Goal: Contribute content

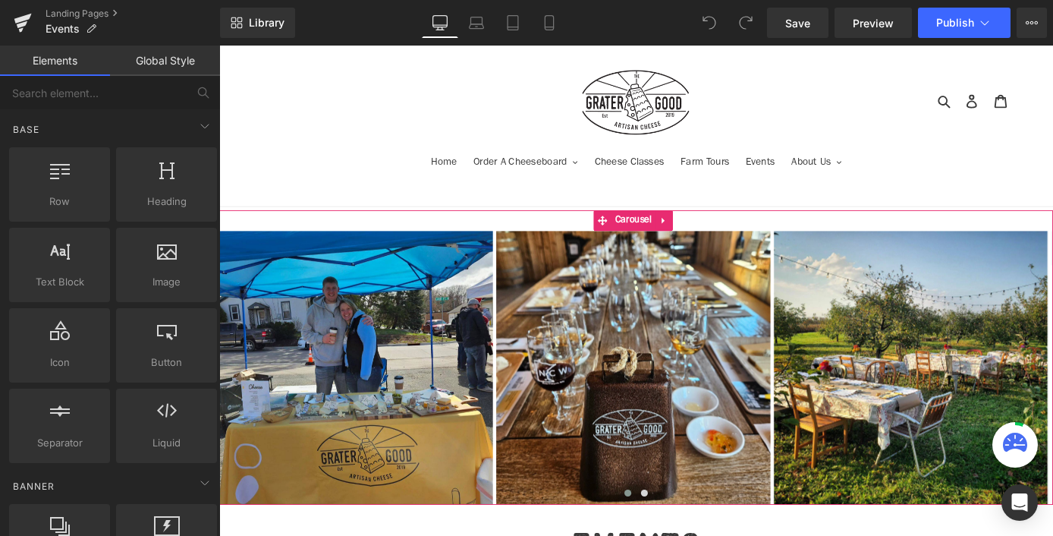
scroll to position [557, 0]
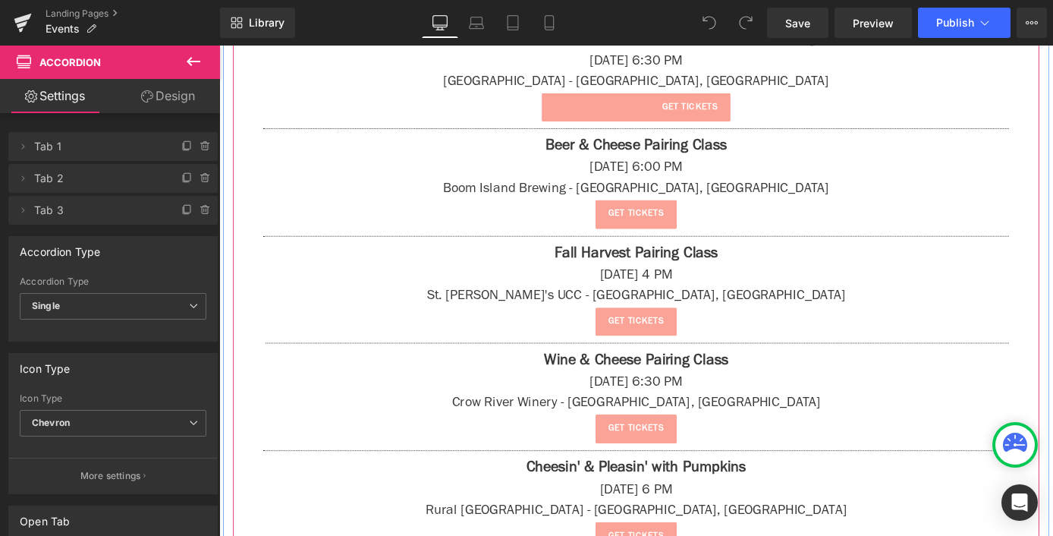
scroll to position [1179, 0]
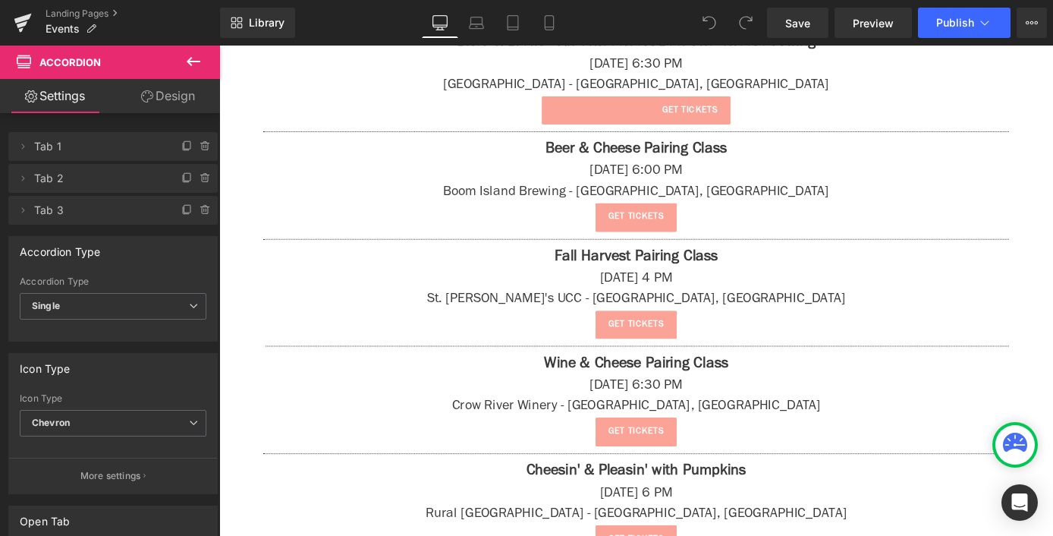
click at [202, 61] on icon at bounding box center [193, 61] width 18 height 18
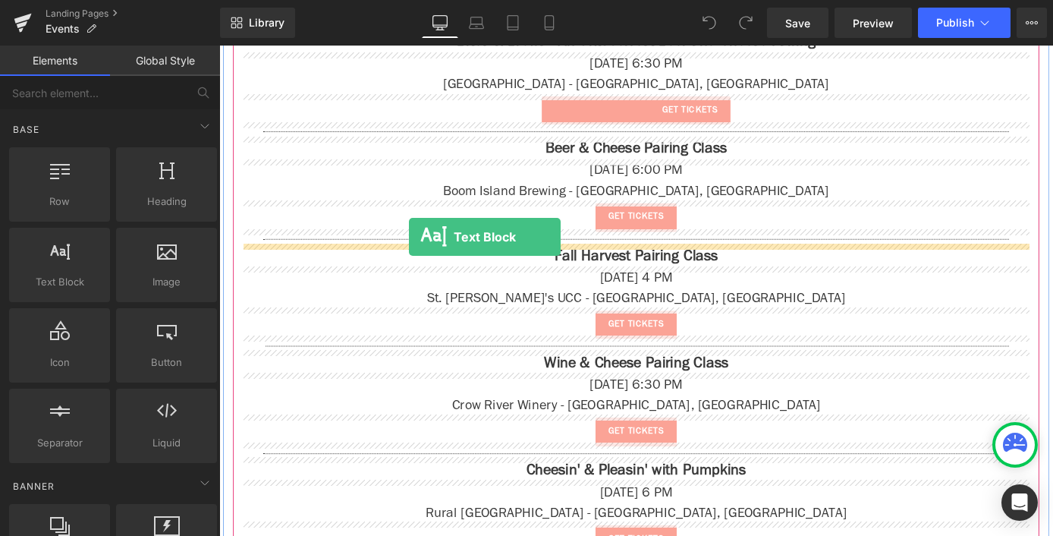
drag, startPoint x: 281, startPoint y: 323, endPoint x: 428, endPoint y: 256, distance: 162.0
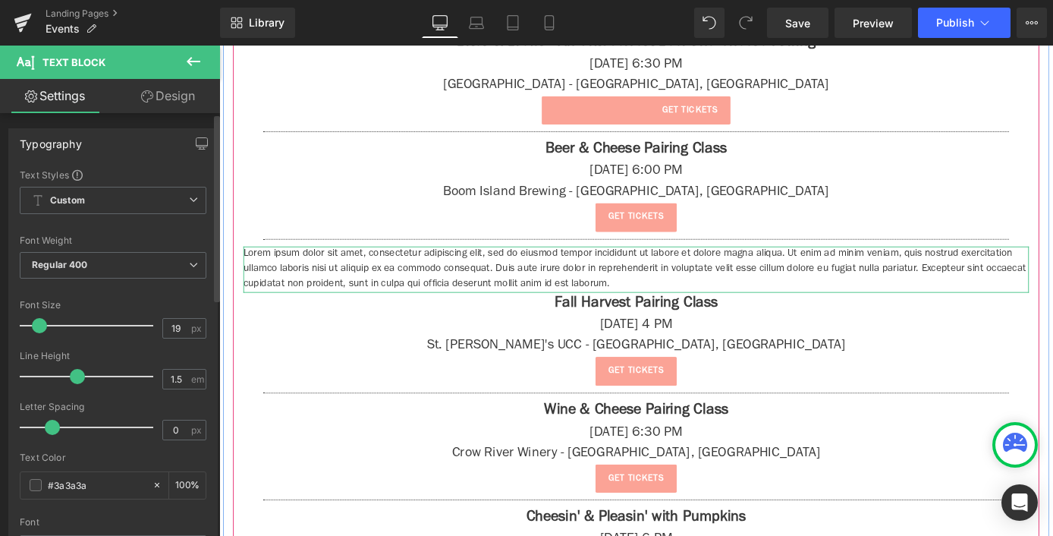
type input "22"
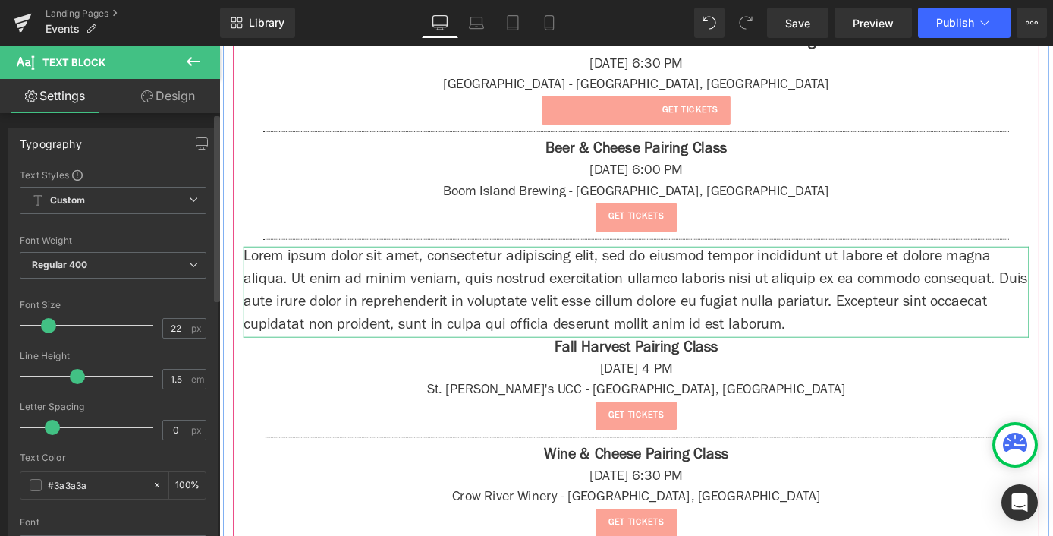
drag, startPoint x: 38, startPoint y: 327, endPoint x: 47, endPoint y: 330, distance: 9.6
click at [47, 330] on span at bounding box center [48, 325] width 15 height 15
click at [446, 338] on p "Lorem ipsum dolor sit amet, consectetur adipiscing elit, sed do eiusmod tempor …" at bounding box center [678, 316] width 865 height 100
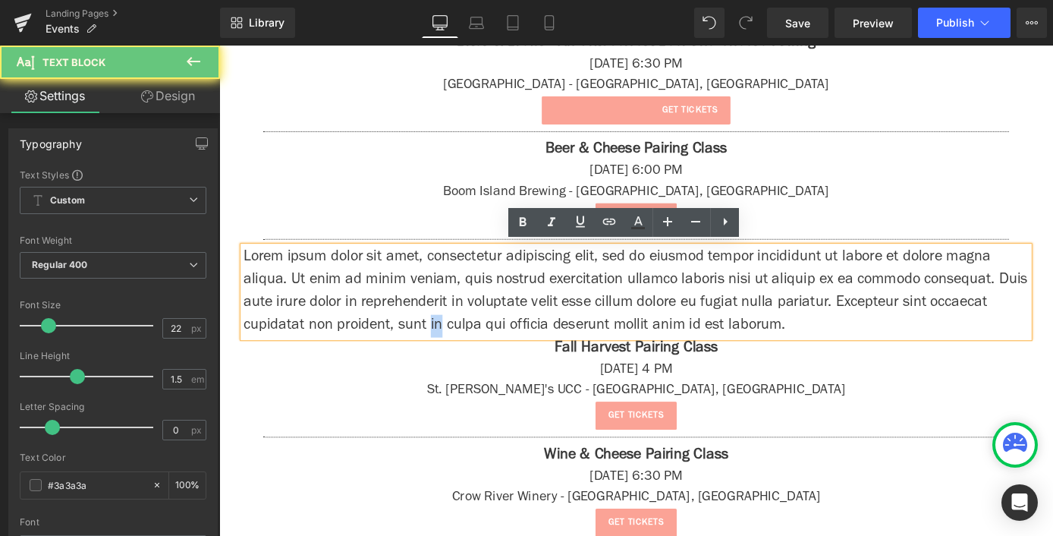
click at [446, 338] on p "Lorem ipsum dolor sit amet, consectetur adipiscing elit, sed do eiusmod tempor …" at bounding box center [678, 316] width 865 height 100
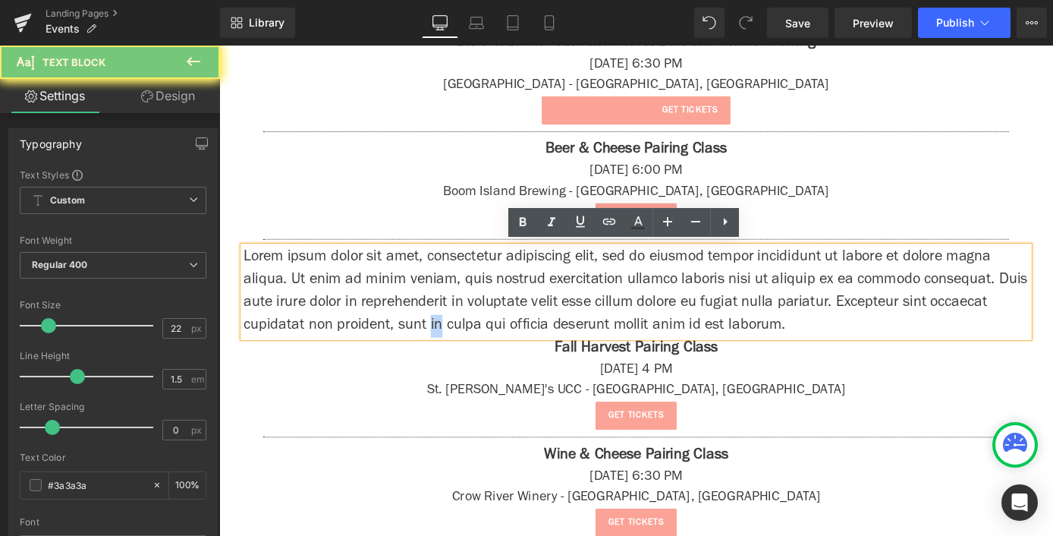
click at [446, 338] on p "Lorem ipsum dolor sit amet, consectetur adipiscing elit, sed do eiusmod tempor …" at bounding box center [678, 316] width 865 height 100
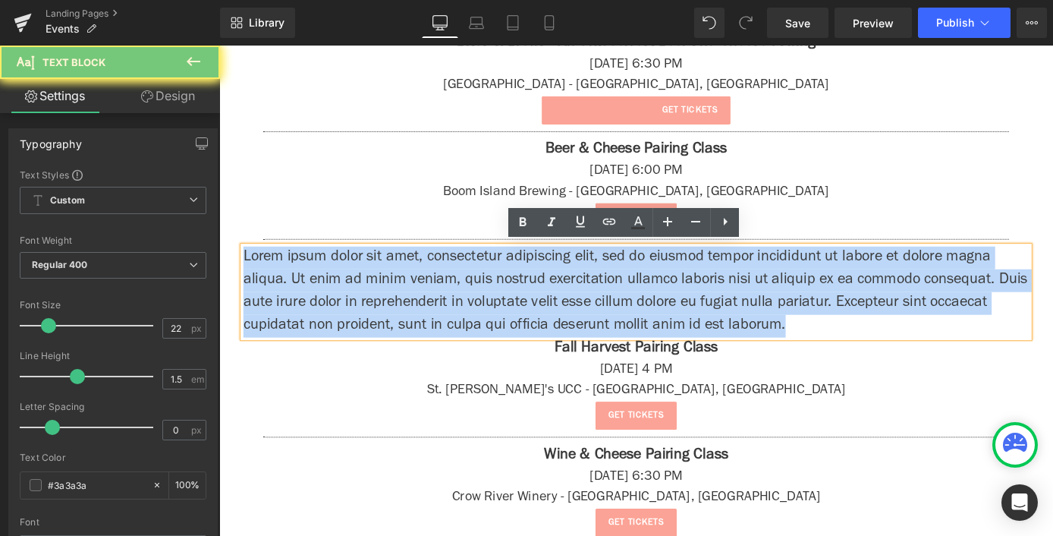
click at [448, 338] on p "Lorem ipsum dolor sit amet, consectetur adipiscing elit, sed do eiusmod tempor …" at bounding box center [678, 316] width 865 height 100
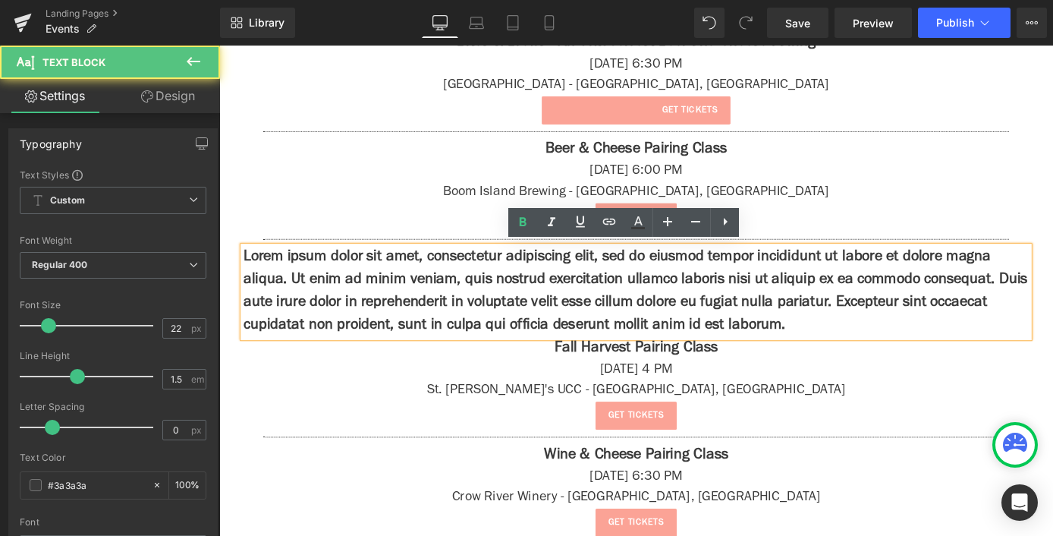
click at [452, 329] on strong "Lorem ipsum dolor sit amet, consectetur adipiscing elit, sed do eiusmod tempor …" at bounding box center [678, 316] width 864 height 92
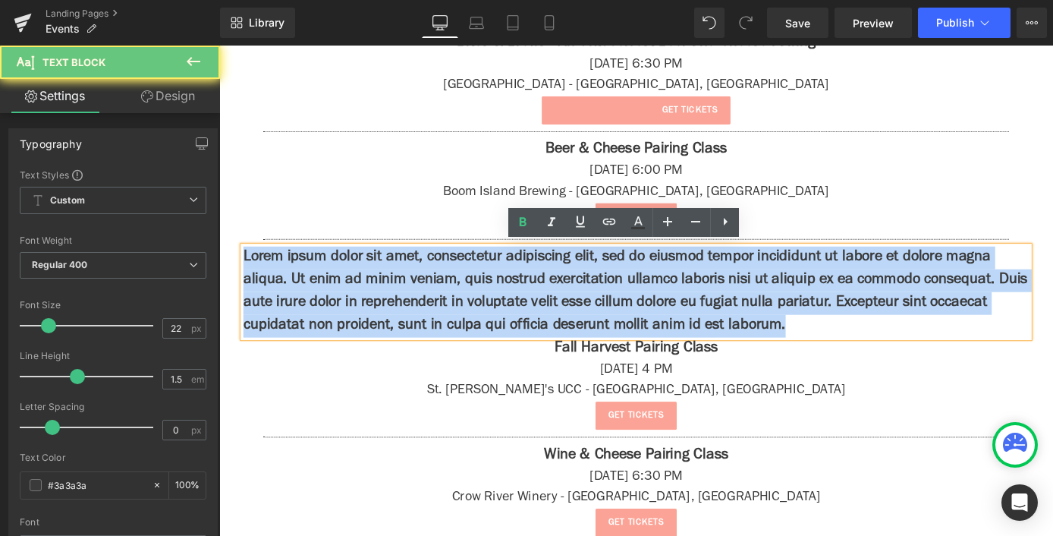
click at [452, 329] on strong "Lorem ipsum dolor sit amet, consectetur adipiscing elit, sed do eiusmod tempor …" at bounding box center [678, 316] width 864 height 92
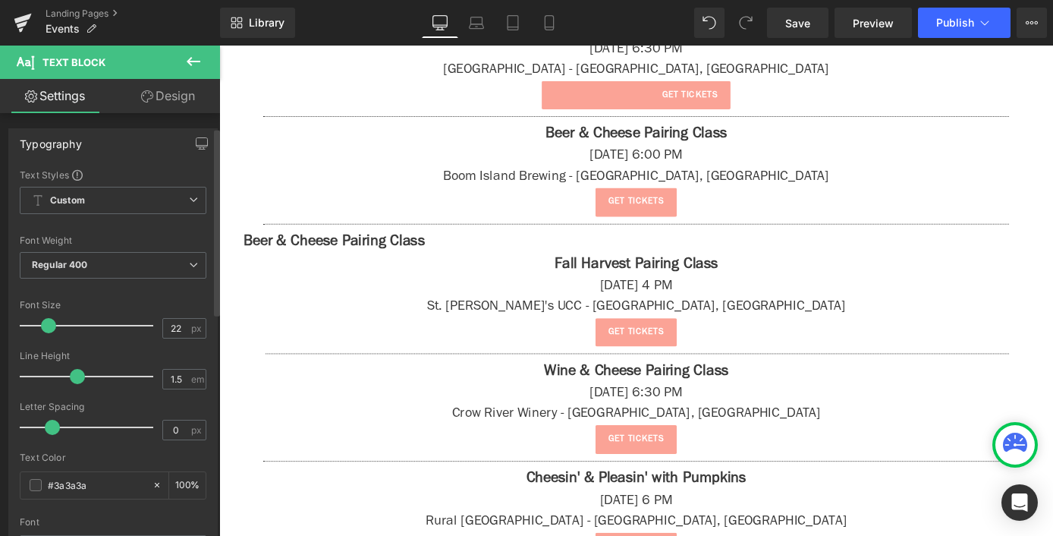
scroll to position [536, 0]
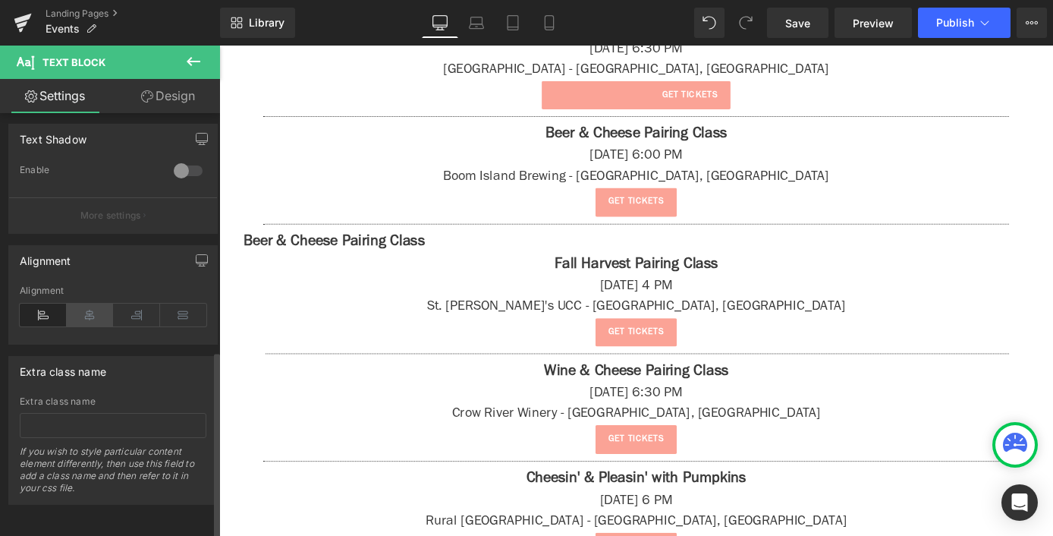
click at [99, 304] on icon at bounding box center [90, 315] width 47 height 23
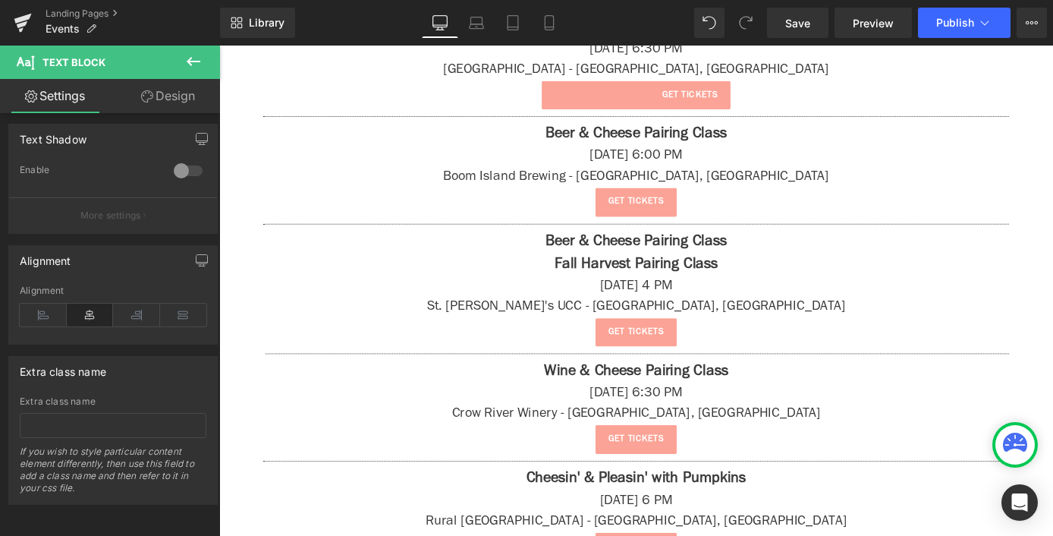
click at [203, 65] on button at bounding box center [193, 62] width 53 height 33
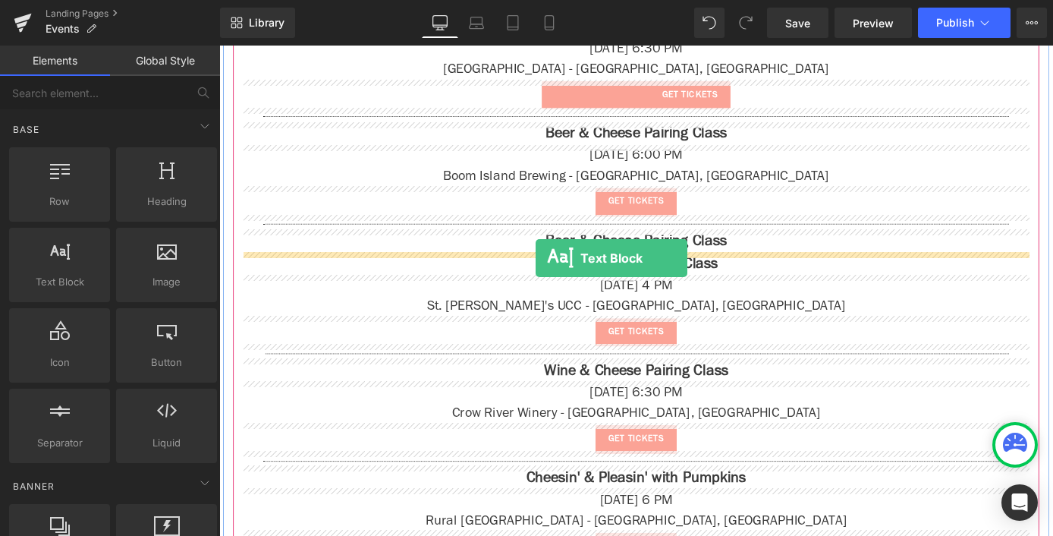
drag, startPoint x: 282, startPoint y: 318, endPoint x: 568, endPoint y: 279, distance: 288.0
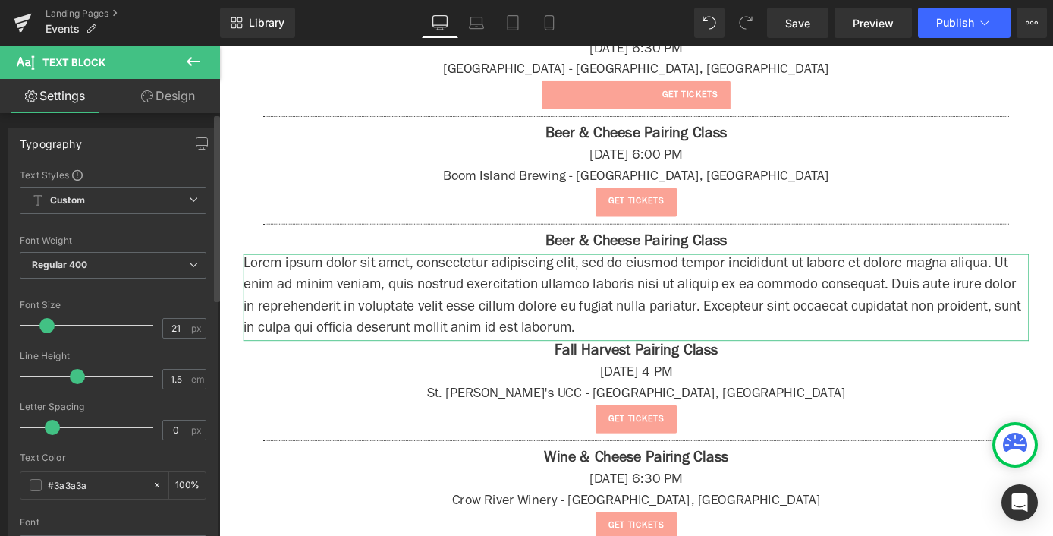
type input "20"
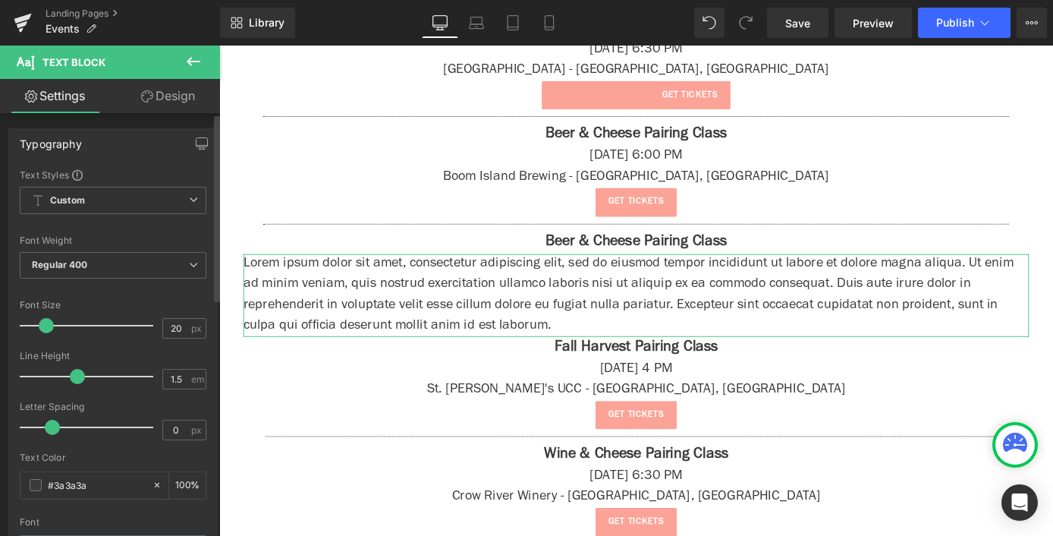
click at [43, 329] on span at bounding box center [46, 325] width 15 height 15
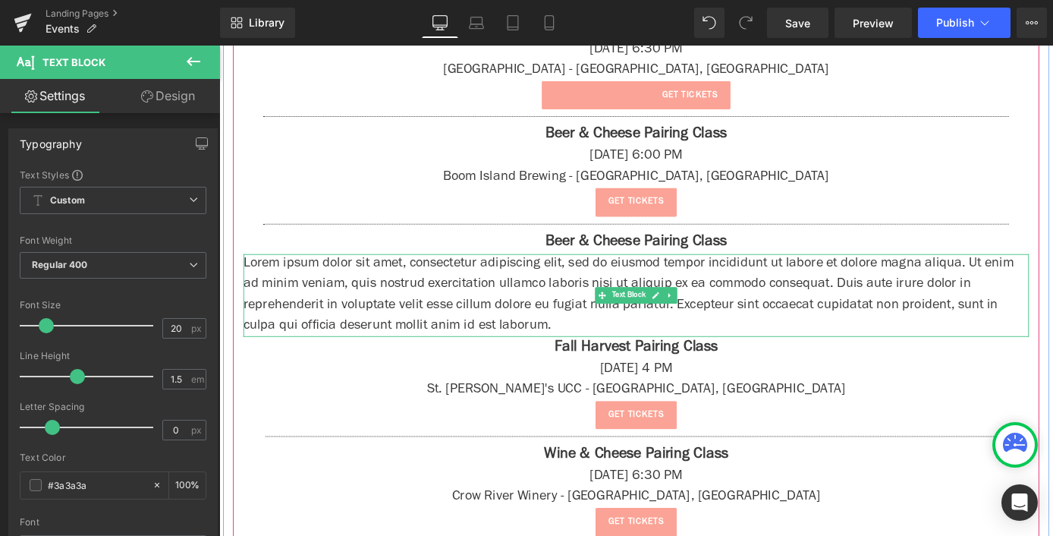
click at [388, 316] on p "Lorem ipsum dolor sit amet, consectetur adipiscing elit, sed do eiusmod tempor …" at bounding box center [678, 320] width 865 height 91
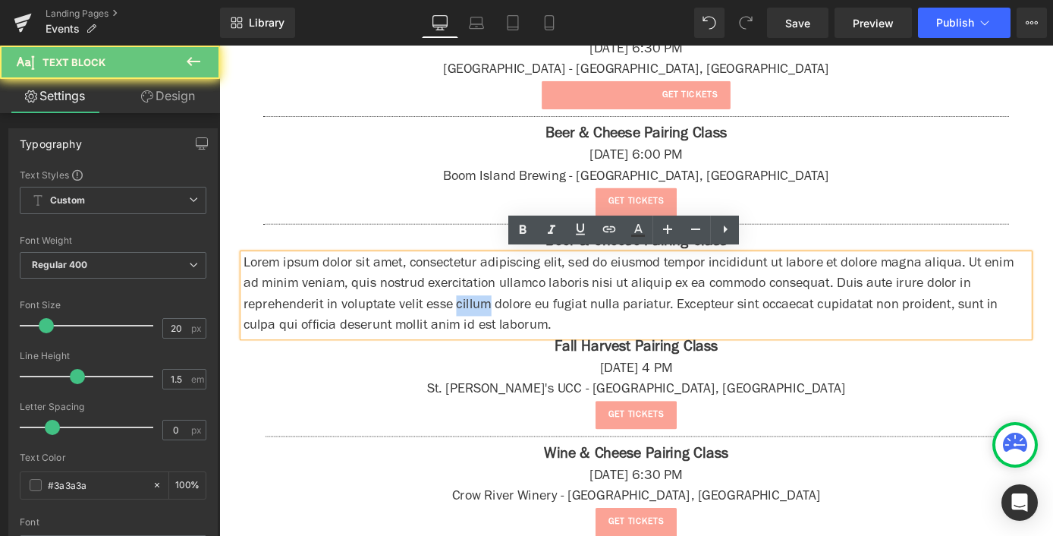
click at [388, 316] on p "Lorem ipsum dolor sit amet, consectetur adipiscing elit, sed do eiusmod tempor …" at bounding box center [678, 320] width 865 height 91
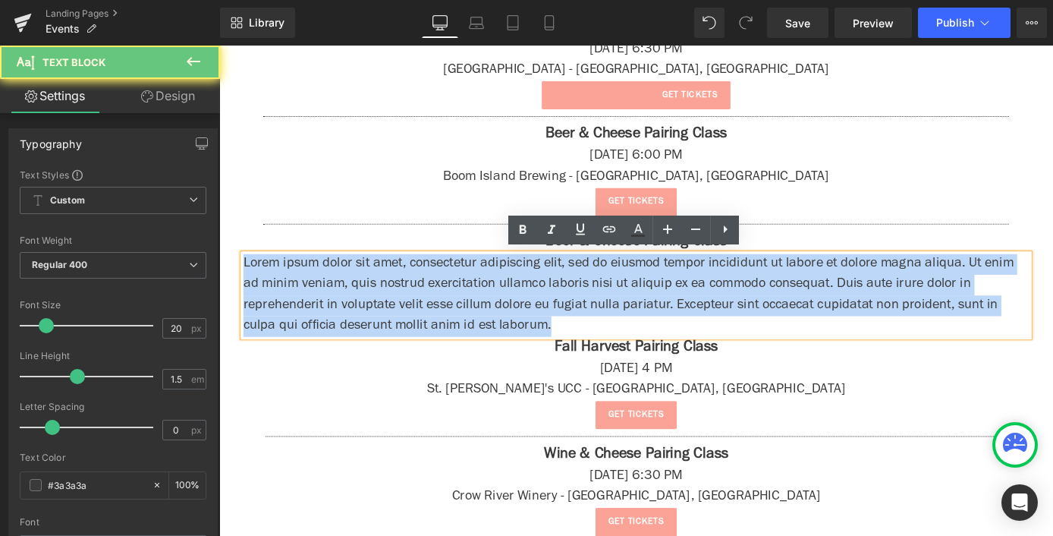
click at [388, 316] on p "Lorem ipsum dolor sit amet, consectetur adipiscing elit, sed do eiusmod tempor …" at bounding box center [678, 320] width 865 height 91
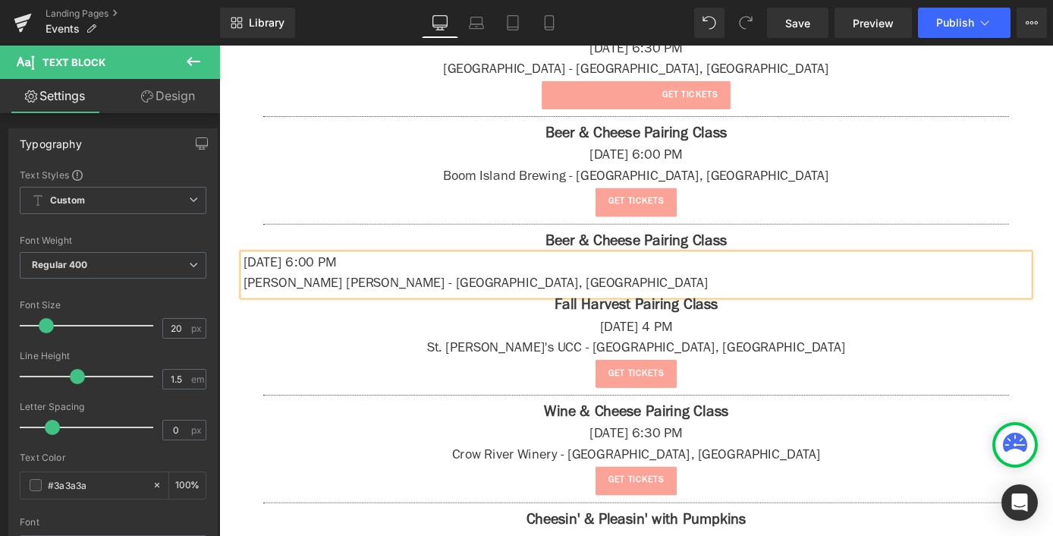
click at [351, 307] on p "[PERSON_NAME] [PERSON_NAME] - [GEOGRAPHIC_DATA], [GEOGRAPHIC_DATA]" at bounding box center [678, 309] width 865 height 23
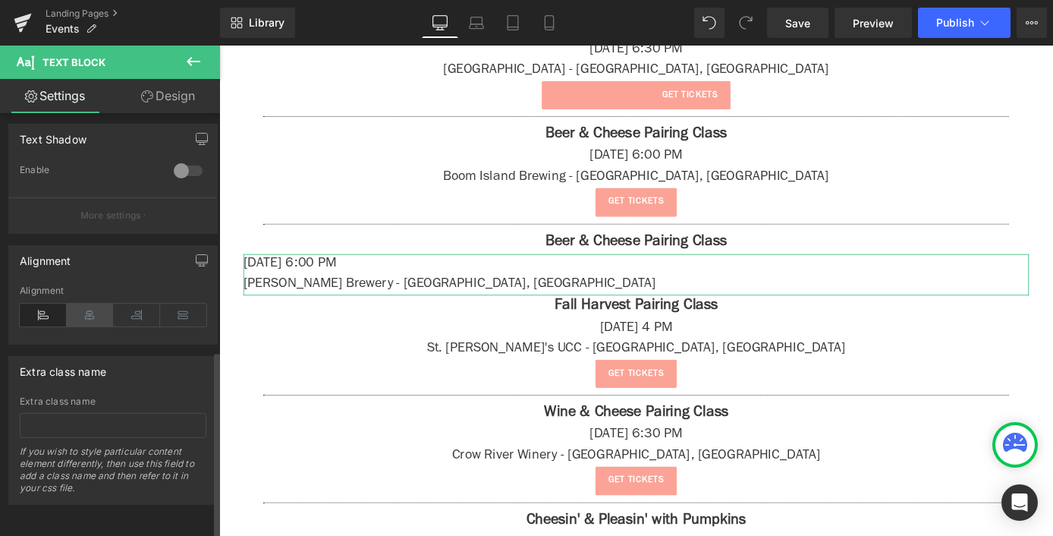
click at [88, 307] on icon at bounding box center [90, 315] width 47 height 23
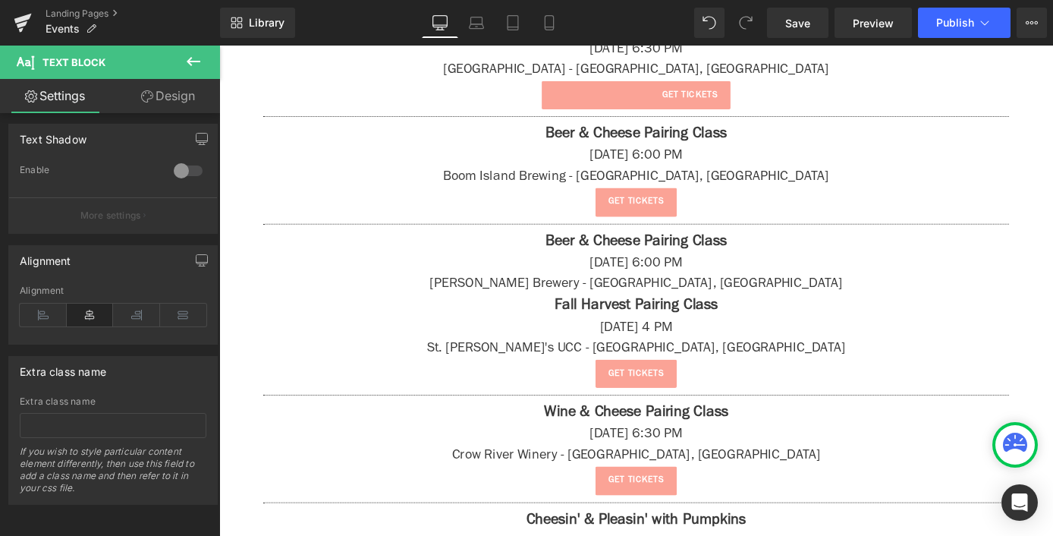
click at [205, 55] on button at bounding box center [193, 62] width 53 height 33
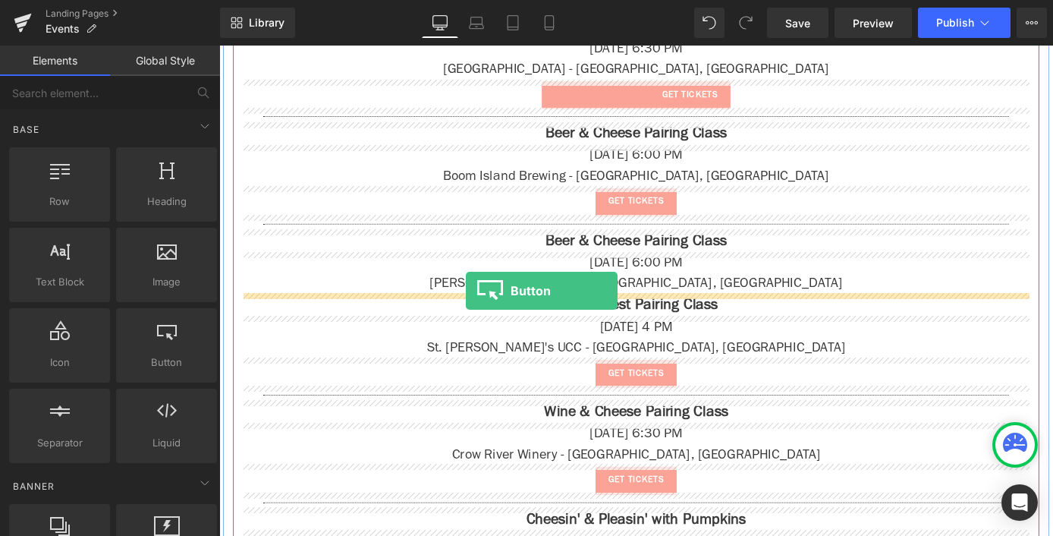
drag, startPoint x: 409, startPoint y: 408, endPoint x: 491, endPoint y: 316, distance: 123.1
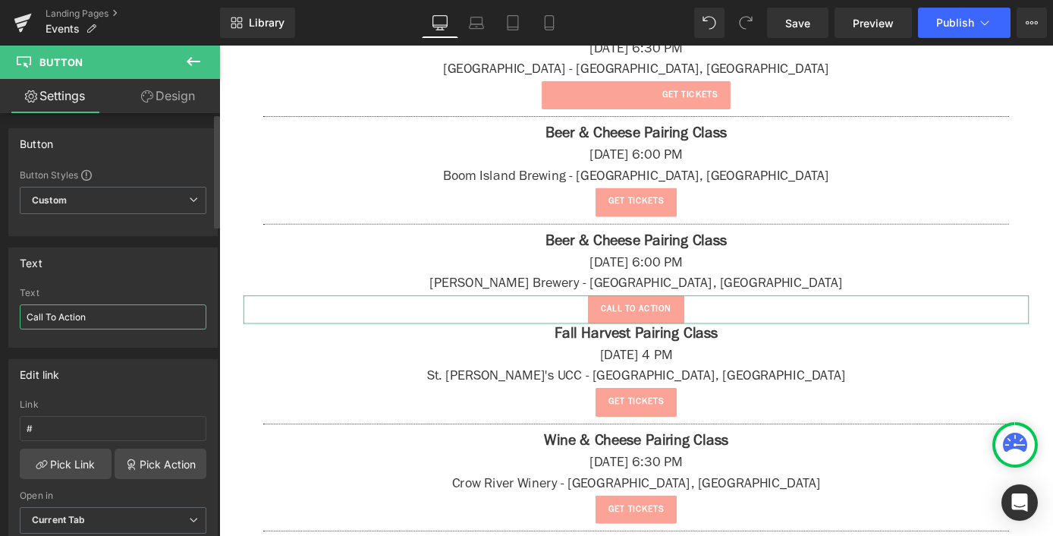
click at [93, 315] on input "Call To Action" at bounding box center [113, 316] width 187 height 25
type input "get tickets"
click at [129, 428] on input "#" at bounding box center [113, 428] width 187 height 25
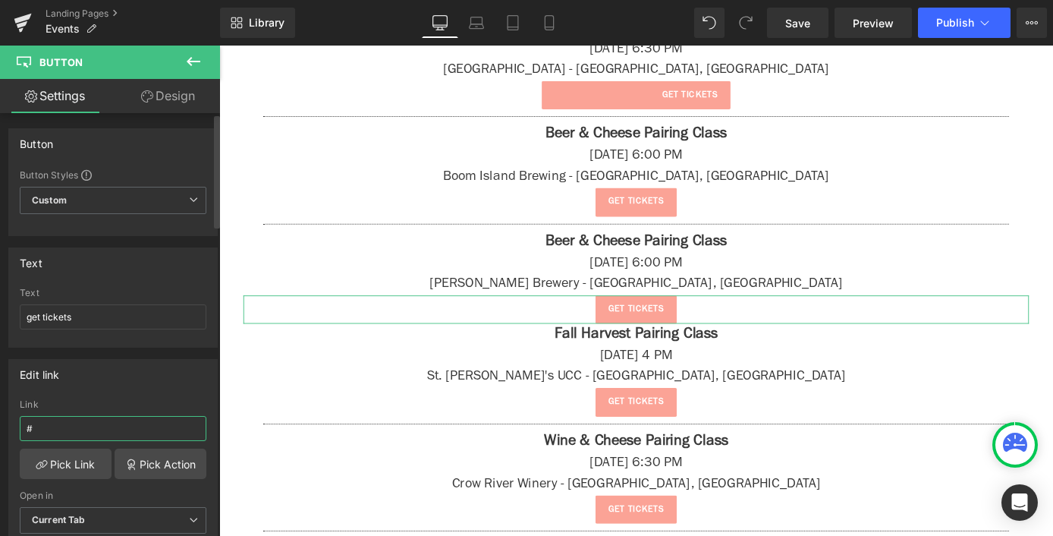
click at [129, 428] on input "#" at bounding box center [113, 428] width 187 height 25
paste input "[URL][DOMAIN_NAME]"
type input "[URL][DOMAIN_NAME]"
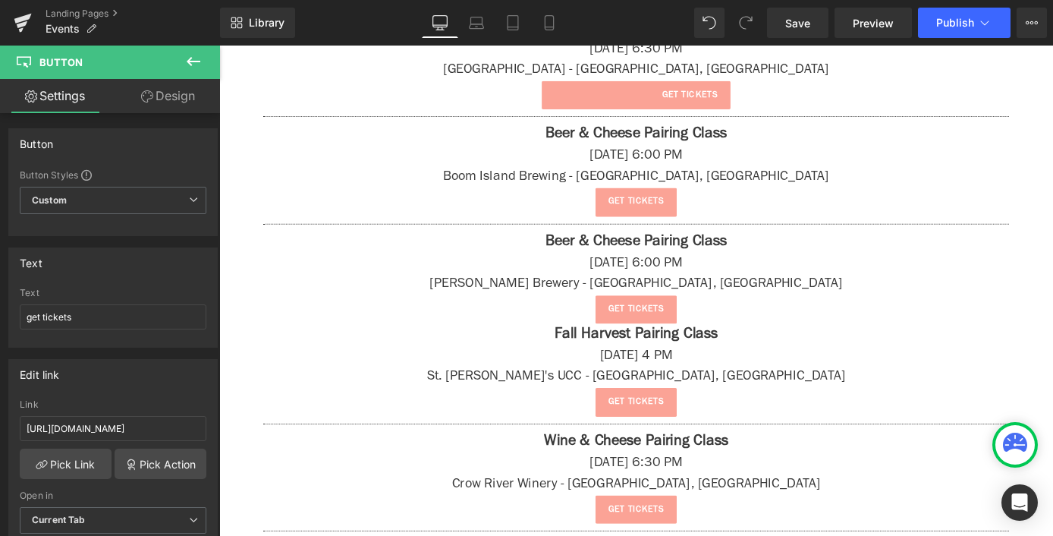
click at [200, 55] on icon at bounding box center [193, 61] width 18 height 18
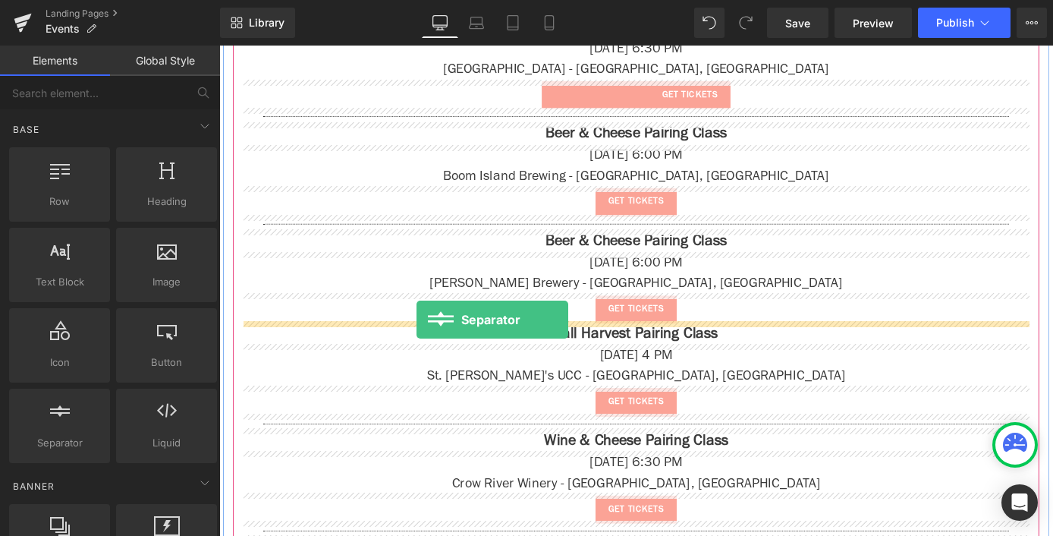
drag, startPoint x: 291, startPoint y: 461, endPoint x: 436, endPoint y: 347, distance: 185.4
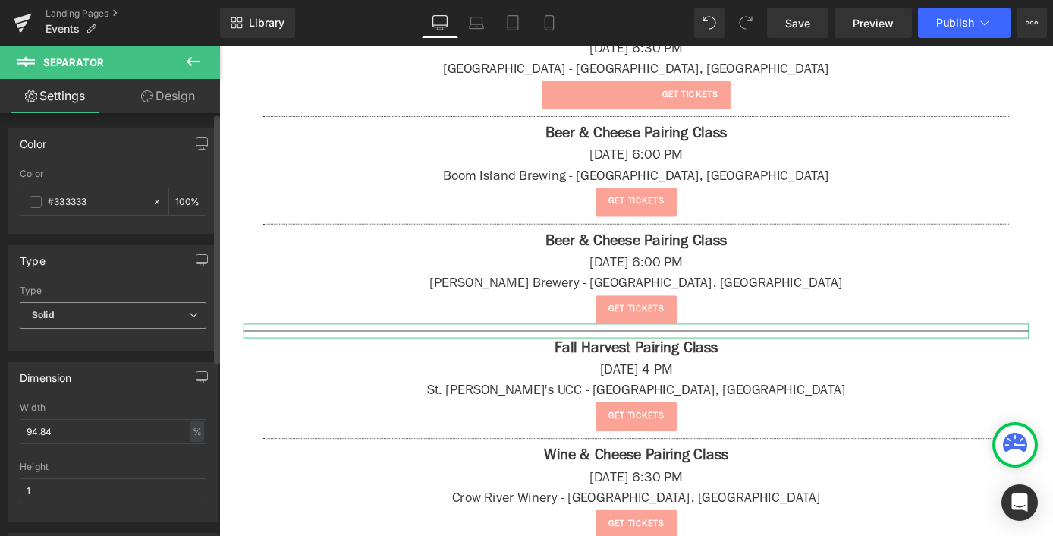
click at [87, 320] on span "Solid" at bounding box center [113, 315] width 187 height 27
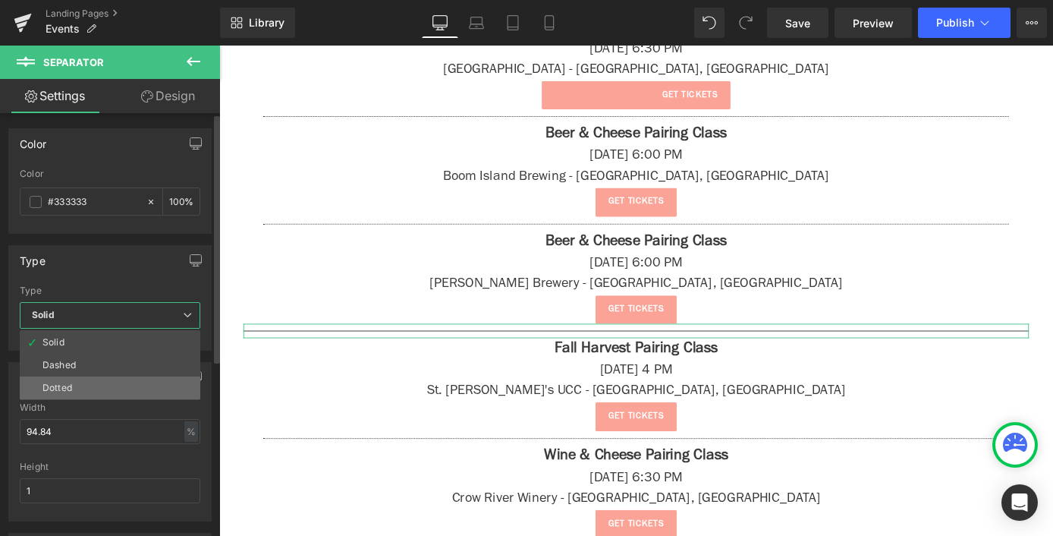
drag, startPoint x: 93, startPoint y: 375, endPoint x: 98, endPoint y: 388, distance: 13.7
click at [98, 388] on ul "Solid Dashed Dotted" at bounding box center [110, 365] width 181 height 70
click at [98, 388] on li "Dotted" at bounding box center [110, 387] width 181 height 23
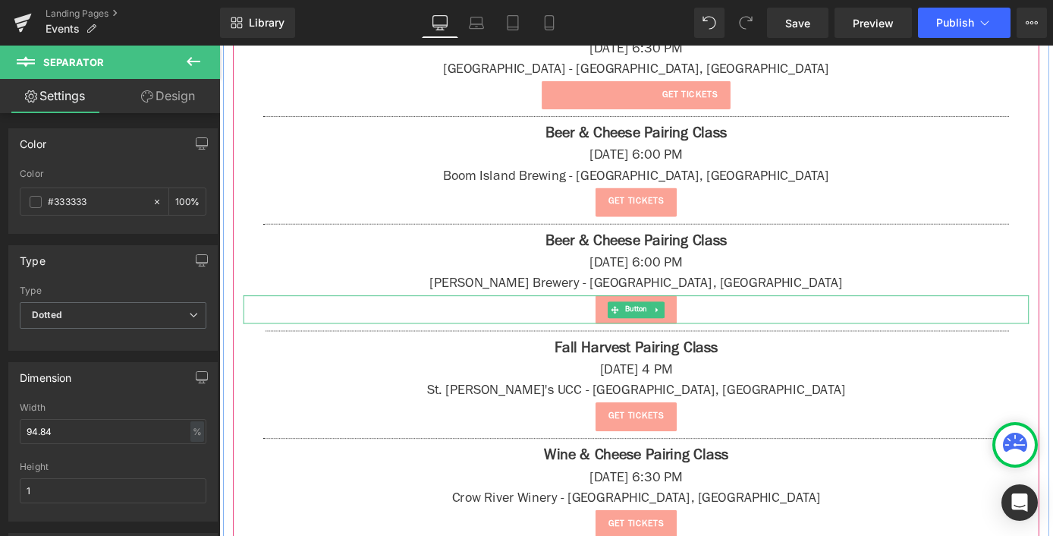
click at [390, 321] on div at bounding box center [678, 323] width 865 height 4
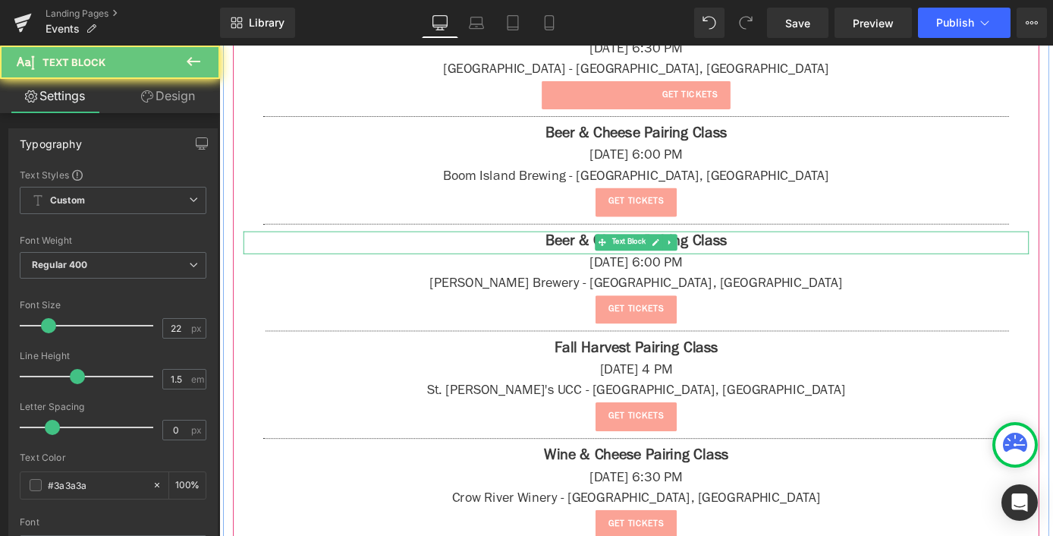
click at [391, 266] on p "Beer & Cheese Pairing Class" at bounding box center [678, 262] width 865 height 25
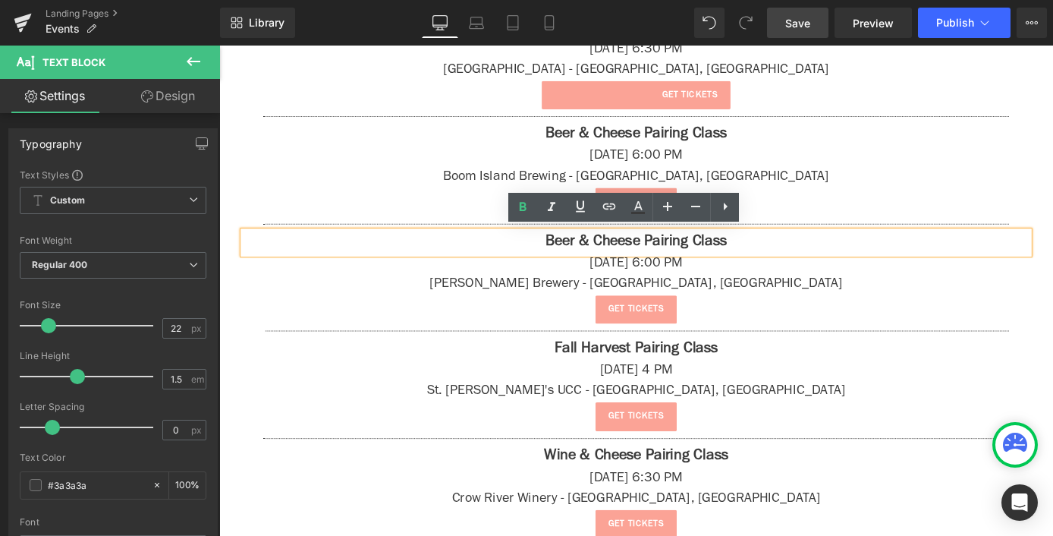
click at [798, 21] on span "Save" at bounding box center [797, 23] width 25 height 16
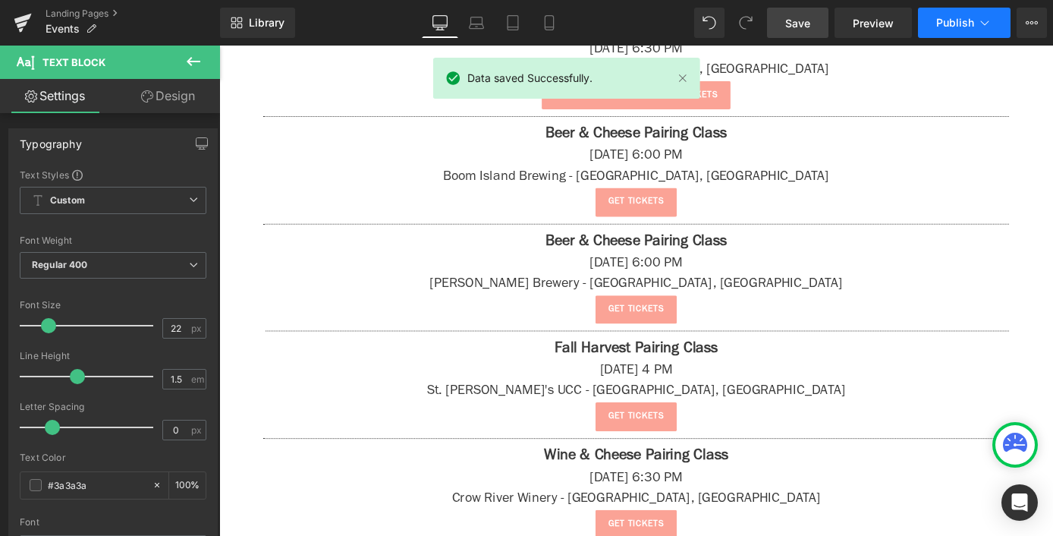
click at [939, 20] on span "Publish" at bounding box center [956, 23] width 38 height 12
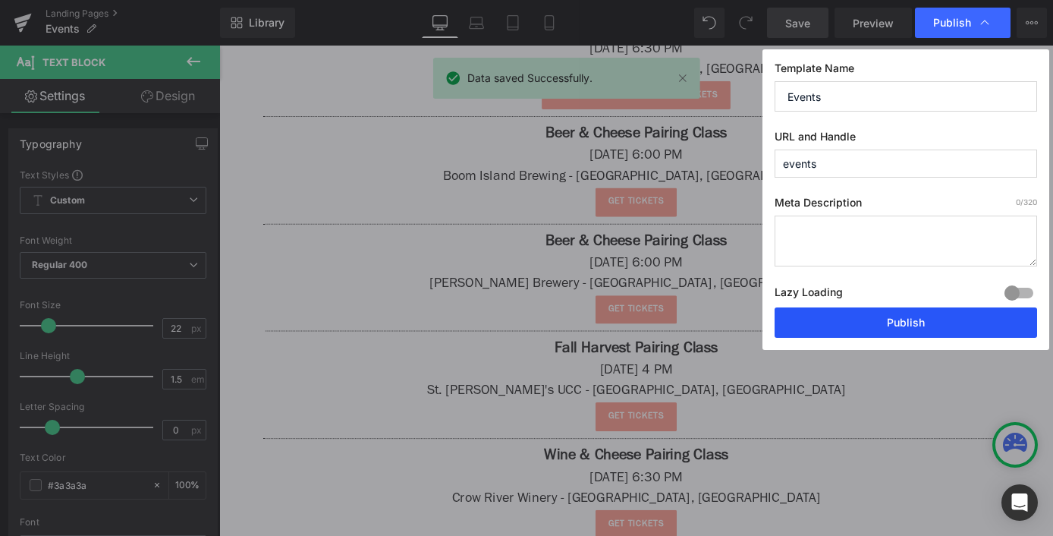
click at [944, 309] on button "Publish" at bounding box center [906, 322] width 263 height 30
